Goal: Find specific page/section: Find specific page/section

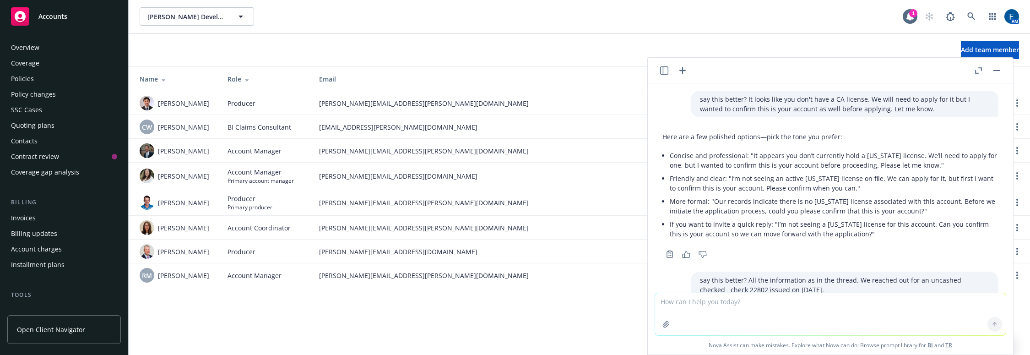
scroll to position [524, 0]
